Goal: Information Seeking & Learning: Check status

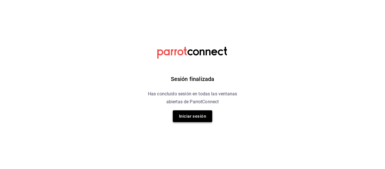
click at [183, 120] on button "Iniciar sesión" at bounding box center [192, 116] width 39 height 12
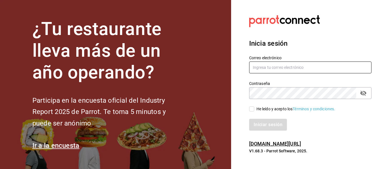
type input "[EMAIL_ADDRESS][DOMAIN_NAME]"
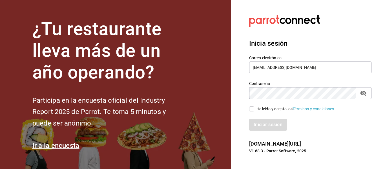
click at [255, 110] on span "He leído y acepto los Términos y condiciones." at bounding box center [294, 109] width 81 height 6
click at [254, 110] on input "He leído y acepto los Términos y condiciones." at bounding box center [251, 108] width 5 height 5
checkbox input "true"
click at [263, 124] on button "Iniciar sesión" at bounding box center [268, 125] width 38 height 12
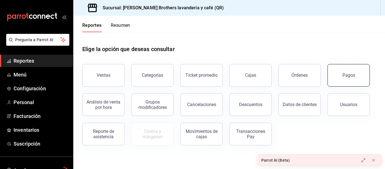
click at [345, 71] on button "Pagos" at bounding box center [349, 75] width 42 height 23
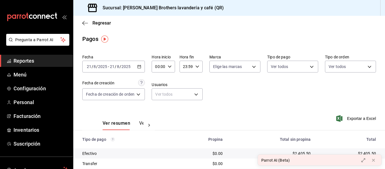
click at [141, 70] on div "[DATE] [DATE] - [DATE] [DATE]" at bounding box center [113, 67] width 63 height 12
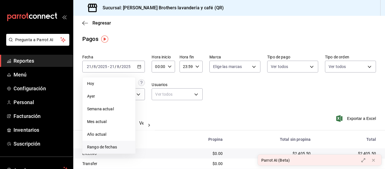
click at [103, 149] on span "Rango de fechas" at bounding box center [109, 147] width 44 height 6
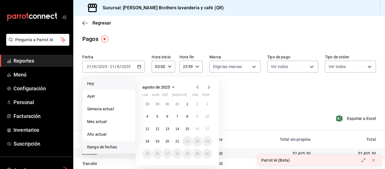
click at [104, 88] on li "Hoy" at bounding box center [109, 83] width 53 height 13
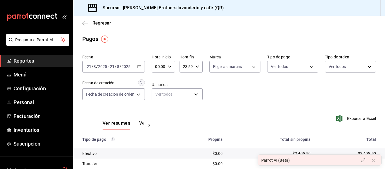
click at [140, 68] on \(Stroke\) "button" at bounding box center [139, 66] width 3 height 3
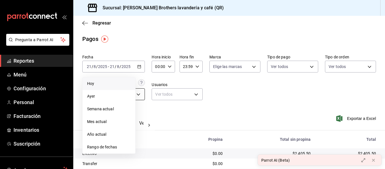
click at [120, 96] on span "Ayer" at bounding box center [109, 96] width 44 height 6
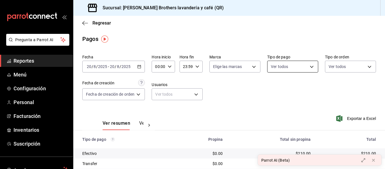
click at [281, 66] on body "Pregunta a Parrot AI Reportes Menú Configuración Personal Facturación Inventari…" at bounding box center [192, 84] width 385 height 169
click at [282, 107] on span "Efectivo" at bounding box center [297, 107] width 32 height 6
type input "05f43dae-7884-44d1-9aaf-dad17ac2ebd9"
checkbox input "true"
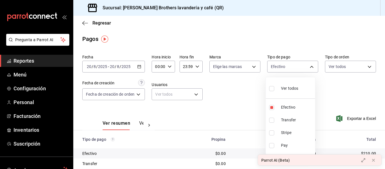
click at [240, 108] on div at bounding box center [192, 84] width 385 height 169
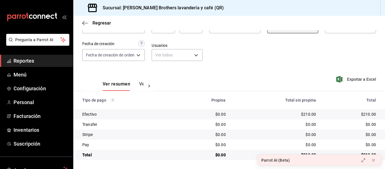
scroll to position [11, 0]
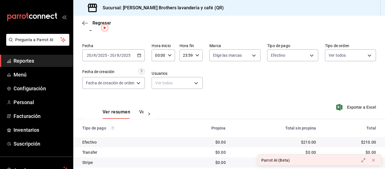
click at [139, 113] on button "Ver pagos" at bounding box center [149, 114] width 21 height 10
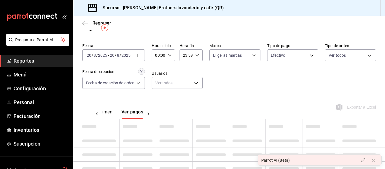
scroll to position [8, 0]
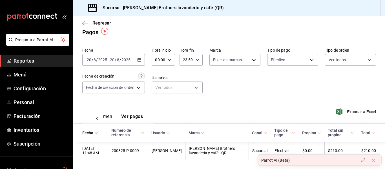
click at [139, 60] on icon "button" at bounding box center [139, 60] width 4 height 4
click at [142, 58] on div "[DATE] [DATE] - [DATE] [DATE]" at bounding box center [113, 60] width 63 height 12
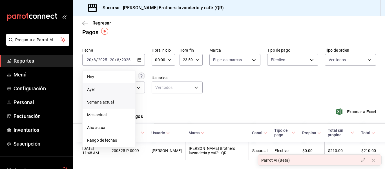
click at [109, 101] on span "Semana actual" at bounding box center [109, 102] width 44 height 6
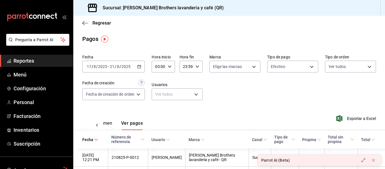
click at [89, 147] on th "Fecha" at bounding box center [90, 139] width 35 height 18
click at [89, 140] on span "Fecha" at bounding box center [90, 139] width 16 height 5
click at [138, 69] on div "[DATE] [DATE] - [DATE] [DATE]" at bounding box center [113, 67] width 63 height 12
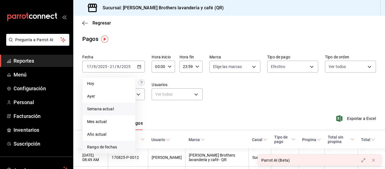
click at [98, 145] on span "Rango de fechas" at bounding box center [109, 147] width 44 height 6
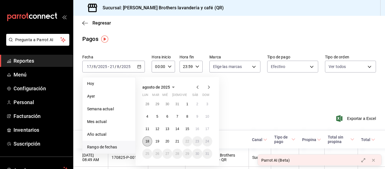
click at [148, 142] on abbr "18" at bounding box center [148, 141] width 4 height 4
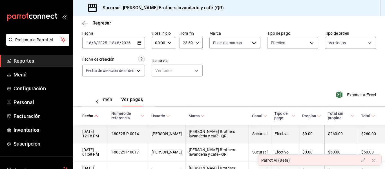
scroll to position [56, 0]
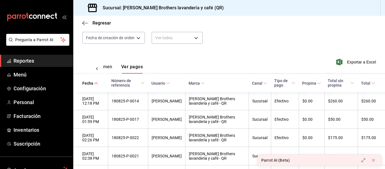
click at [170, 84] on span "Usuario" at bounding box center [160, 83] width 19 height 5
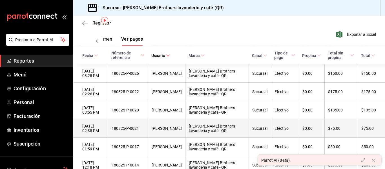
scroll to position [85, 0]
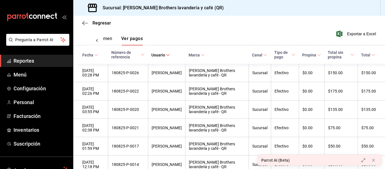
click at [234, 25] on div "Regresar" at bounding box center [229, 23] width 312 height 14
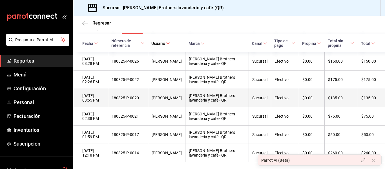
scroll to position [102, 0]
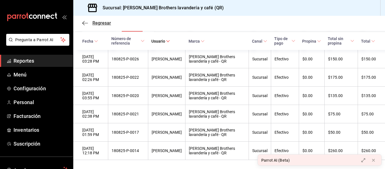
click at [86, 24] on icon "button" at bounding box center [85, 23] width 6 height 5
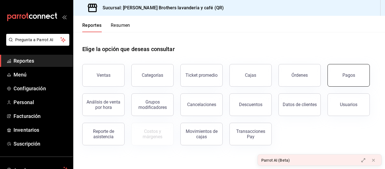
click at [348, 69] on button "Pagos" at bounding box center [349, 75] width 42 height 23
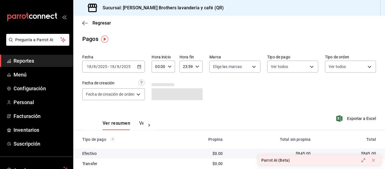
click at [141, 67] on icon "button" at bounding box center [139, 67] width 4 height 4
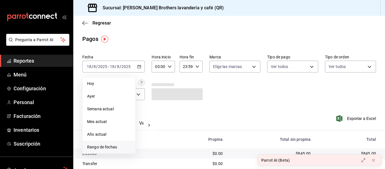
click at [104, 144] on span "Rango de fechas" at bounding box center [109, 147] width 44 height 6
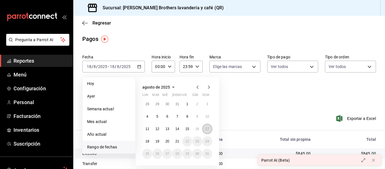
click at [208, 130] on abbr "17" at bounding box center [208, 129] width 4 height 4
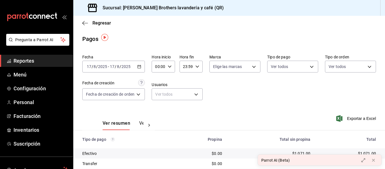
scroll to position [28, 0]
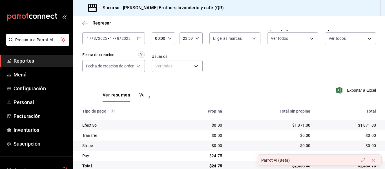
click at [140, 94] on button "Ver pagos" at bounding box center [149, 97] width 21 height 10
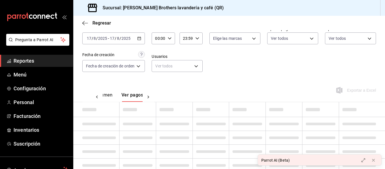
scroll to position [0, 17]
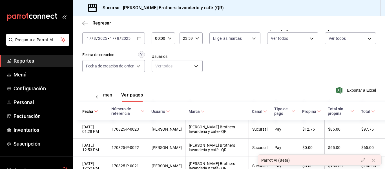
click at [170, 113] on icon at bounding box center [168, 111] width 4 height 4
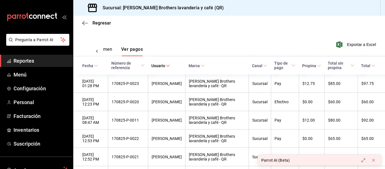
scroll to position [85, 0]
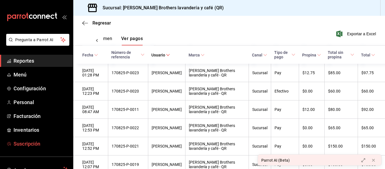
click at [28, 147] on span "Suscripción" at bounding box center [41, 144] width 55 height 8
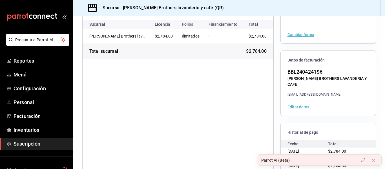
scroll to position [98, 0]
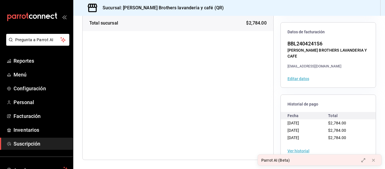
click at [294, 150] on button "Ver historial" at bounding box center [299, 151] width 22 height 4
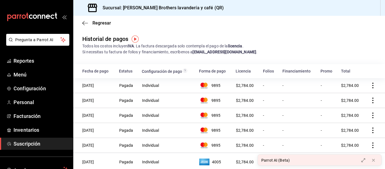
click at [366, 85] on td at bounding box center [375, 85] width 20 height 15
click at [370, 85] on icon "actions" at bounding box center [373, 86] width 6 height 6
click at [361, 37] on div at bounding box center [192, 84] width 385 height 169
click at [18, 58] on span "Reportes" at bounding box center [41, 61] width 55 height 8
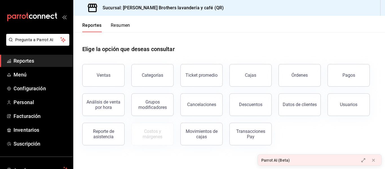
click at [351, 86] on div "Ventas Categorías Ticket promedio Cajas Órdenes Pagos Análisis de venta por hor…" at bounding box center [226, 101] width 301 height 88
click at [344, 77] on div "Pagos" at bounding box center [349, 74] width 13 height 5
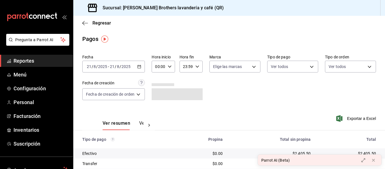
click at [139, 66] on \(Stroke\) "button" at bounding box center [139, 66] width 3 height 0
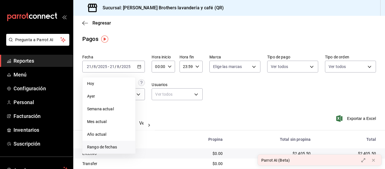
click at [104, 145] on span "Rango de fechas" at bounding box center [109, 147] width 44 height 6
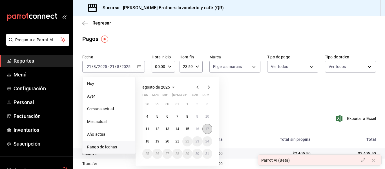
click at [208, 129] on abbr "17" at bounding box center [208, 129] width 4 height 4
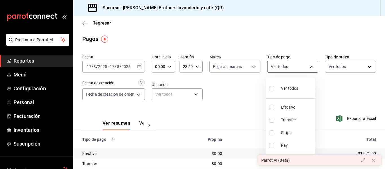
click at [310, 67] on body "Pregunta a Parrot AI Reportes Menú Configuración Personal Facturación Inventari…" at bounding box center [192, 84] width 385 height 169
click at [281, 106] on span "Efectivo" at bounding box center [297, 107] width 32 height 6
type input "05f43dae-7884-44d1-9aaf-dad17ac2ebd9"
checkbox input "true"
click at [242, 95] on div at bounding box center [192, 84] width 385 height 169
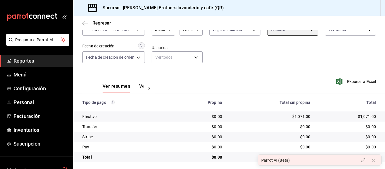
scroll to position [39, 0]
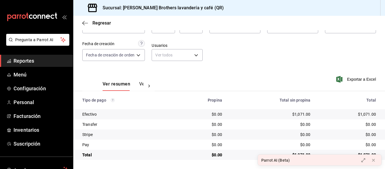
click at [143, 87] on button "Ver pagos" at bounding box center [149, 86] width 21 height 10
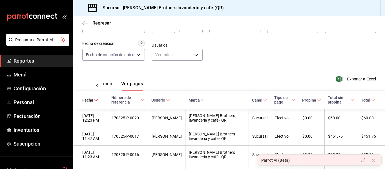
scroll to position [68, 0]
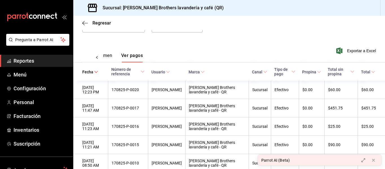
click at [170, 73] on span "Usuario" at bounding box center [160, 72] width 19 height 5
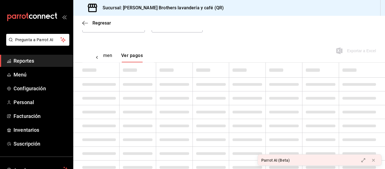
click at [173, 74] on td at bounding box center [174, 70] width 37 height 15
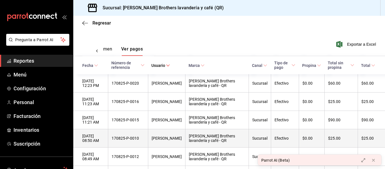
scroll to position [102, 0]
